Goal: Transaction & Acquisition: Purchase product/service

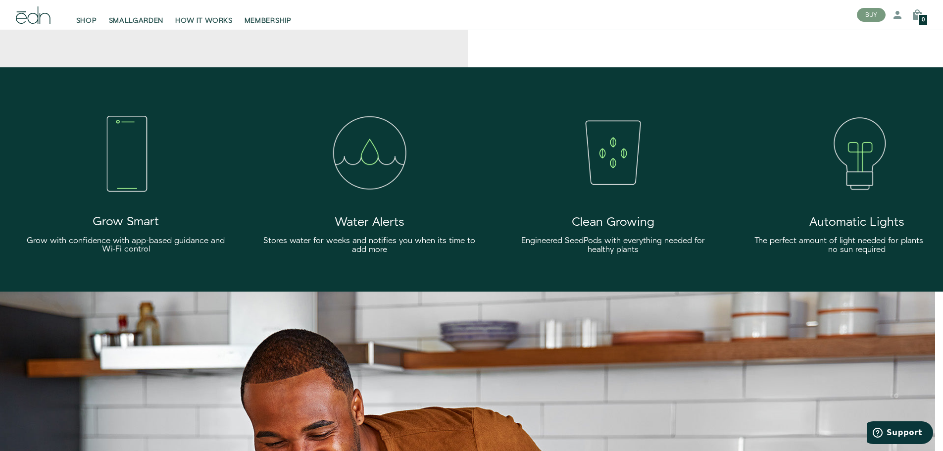
scroll to position [1930, 0]
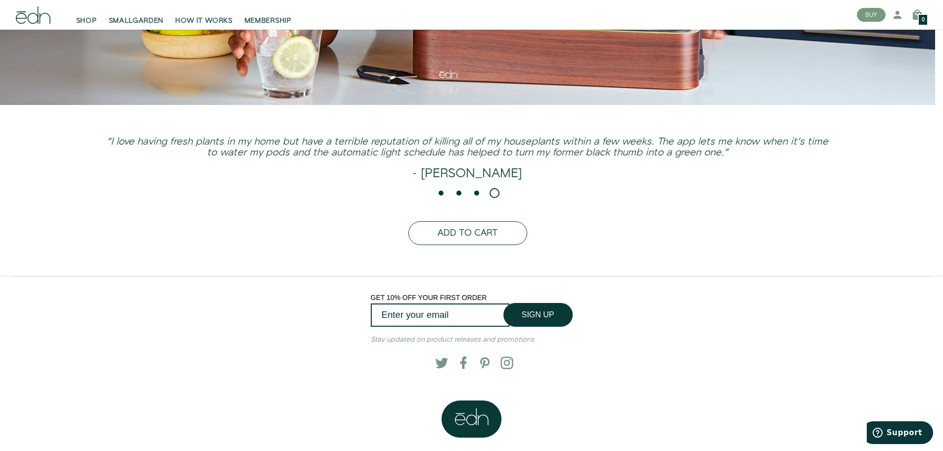
scroll to position [2539, 0]
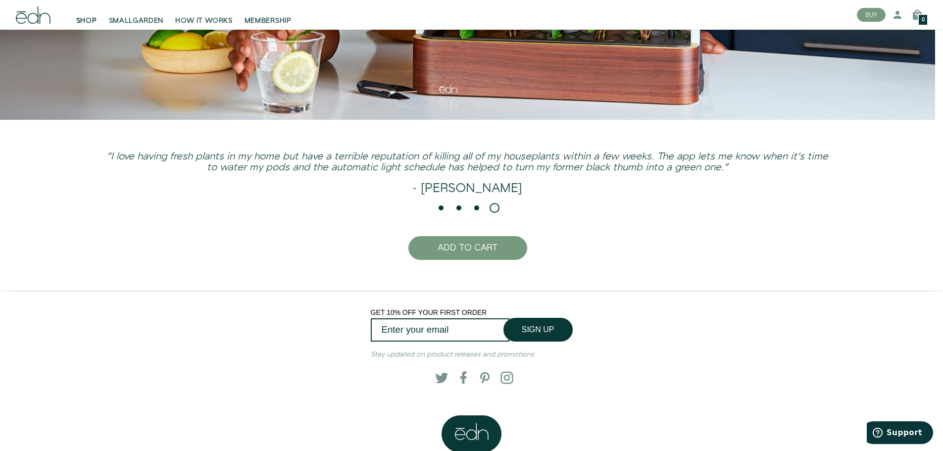
click at [90, 14] on link "SHOP" at bounding box center [86, 15] width 33 height 22
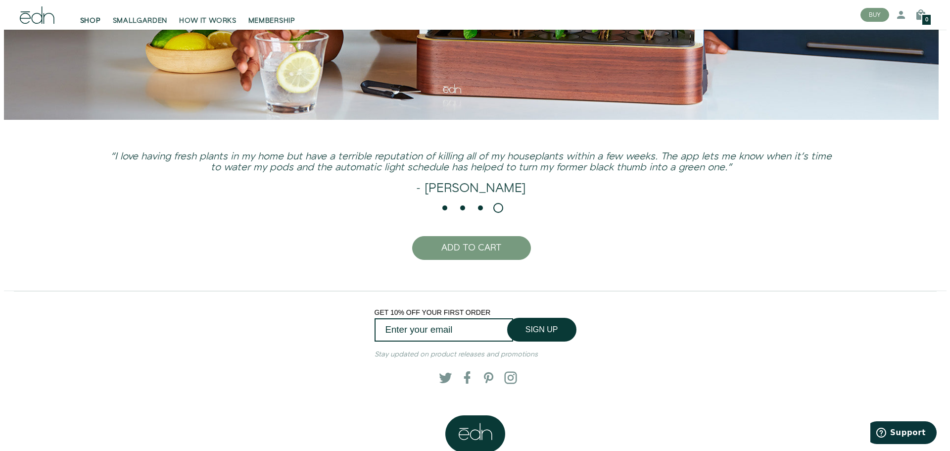
scroll to position [2547, 0]
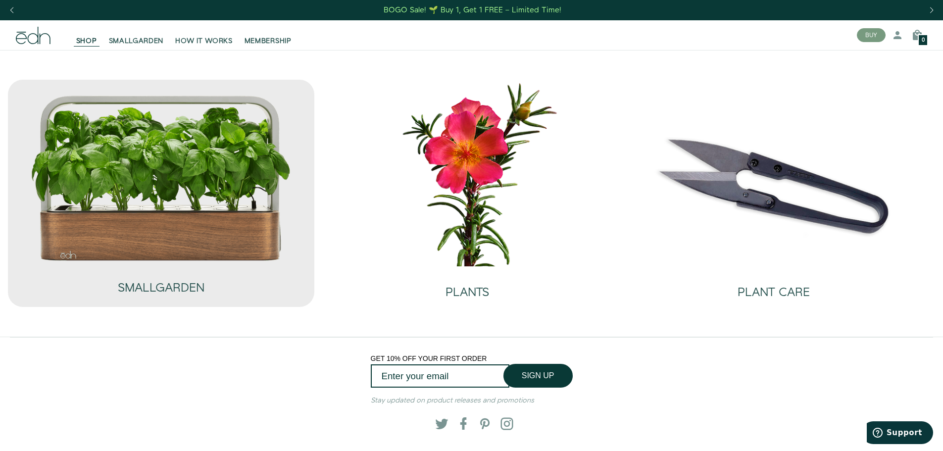
click at [288, 204] on img at bounding box center [160, 178] width 261 height 168
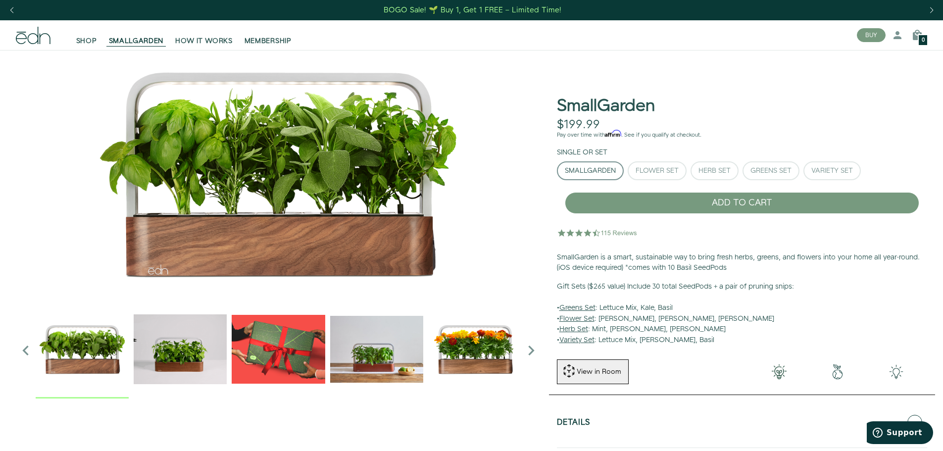
click at [378, 334] on img "4 / 6" at bounding box center [376, 348] width 93 height 93
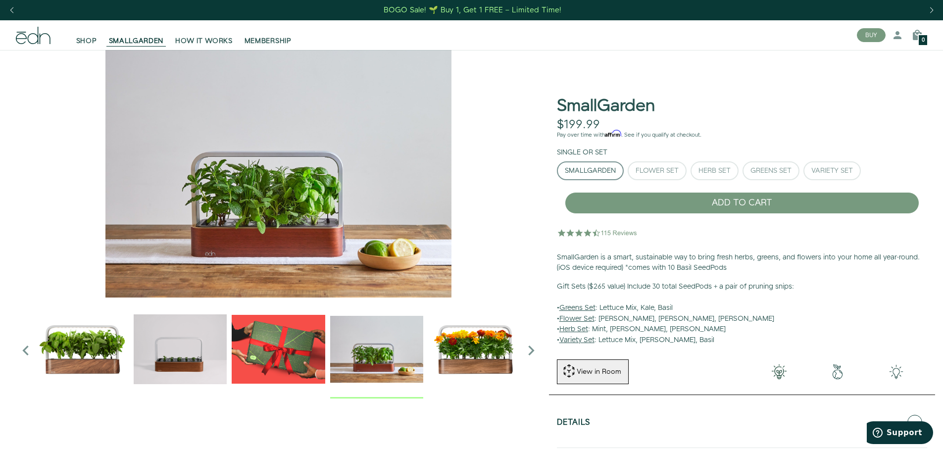
click at [462, 343] on img "5 / 6" at bounding box center [474, 348] width 93 height 93
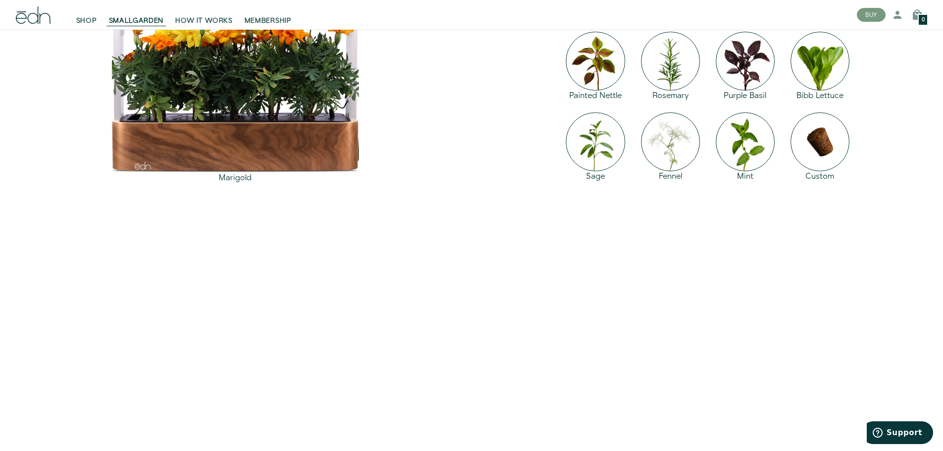
scroll to position [1930, 0]
